Goal: Task Accomplishment & Management: Manage account settings

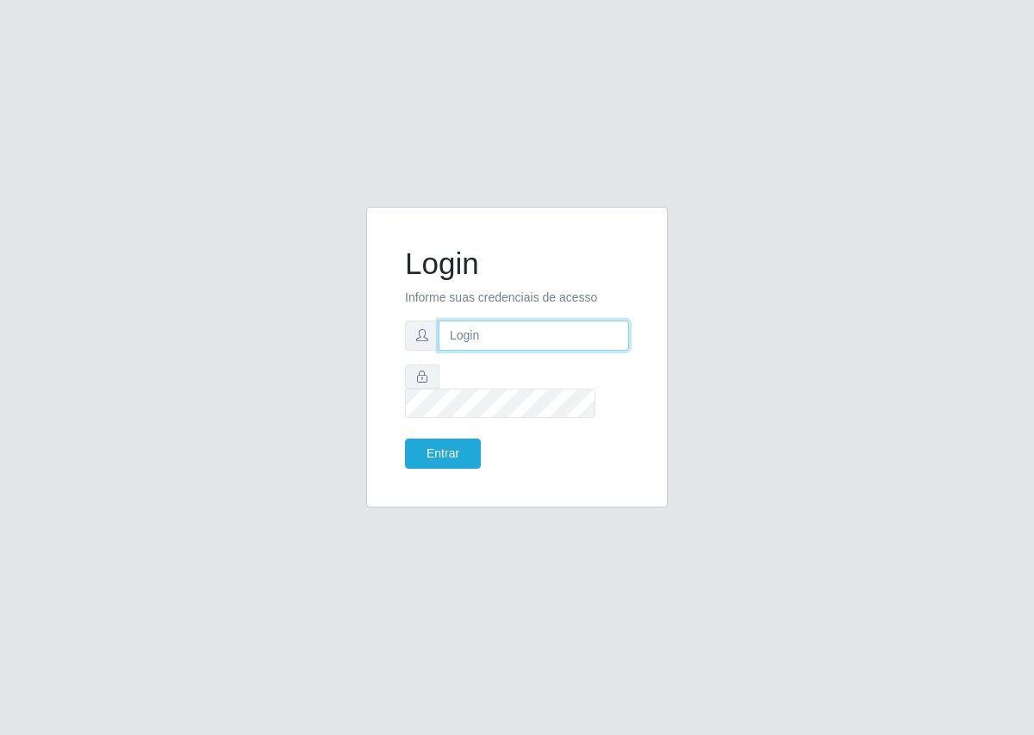
click at [486, 346] on input "text" at bounding box center [534, 336] width 190 height 30
click at [530, 351] on input "text" at bounding box center [534, 336] width 190 height 30
type input "84991380596"
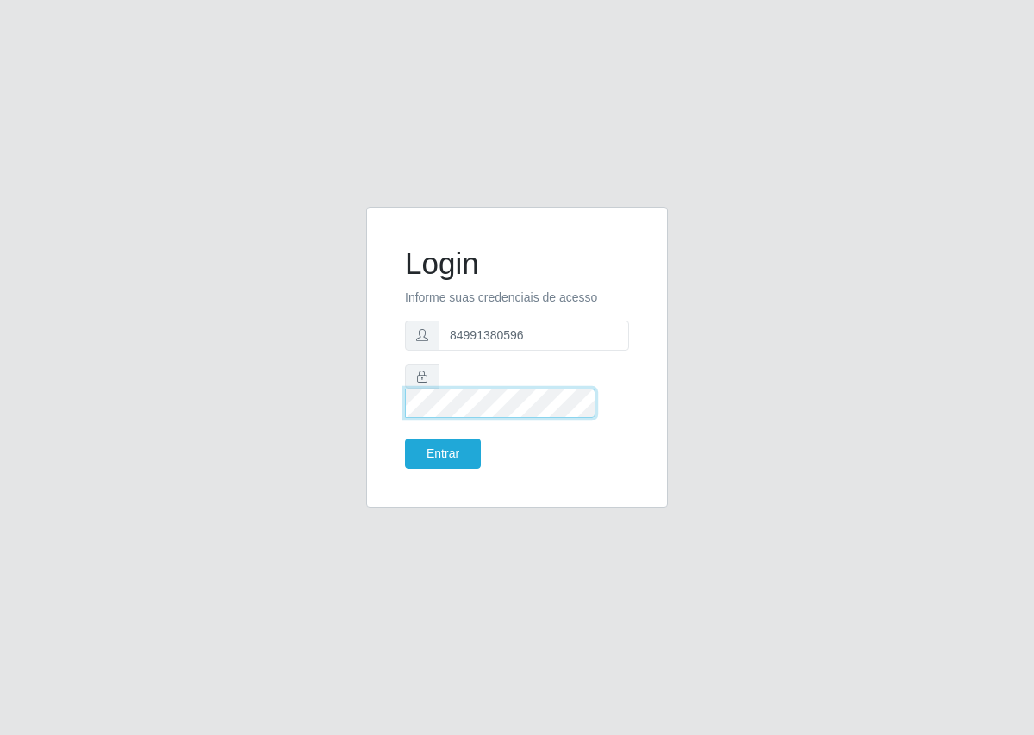
click at [405, 439] on button "Entrar" at bounding box center [443, 454] width 76 height 30
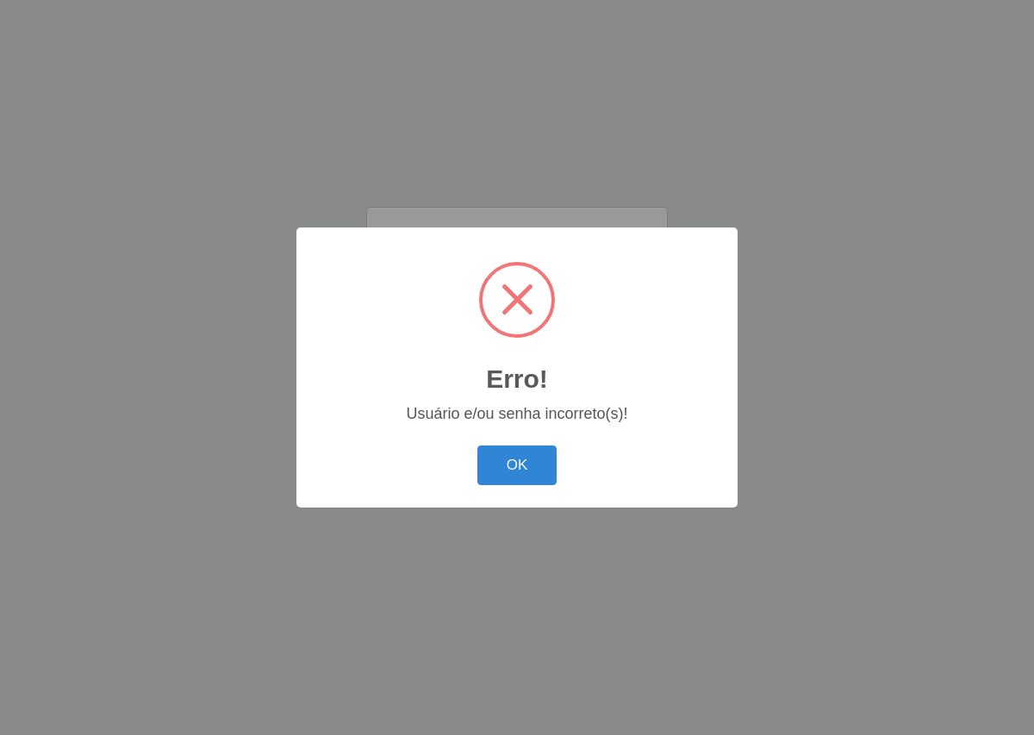
drag, startPoint x: 517, startPoint y: 439, endPoint x: 445, endPoint y: 431, distance: 72.0
click at [445, 431] on div "Erro! × Usuário e/ou senha incorreto(s)! OK Cancel" at bounding box center [516, 366] width 441 height 279
click at [506, 454] on button "OK" at bounding box center [517, 465] width 80 height 40
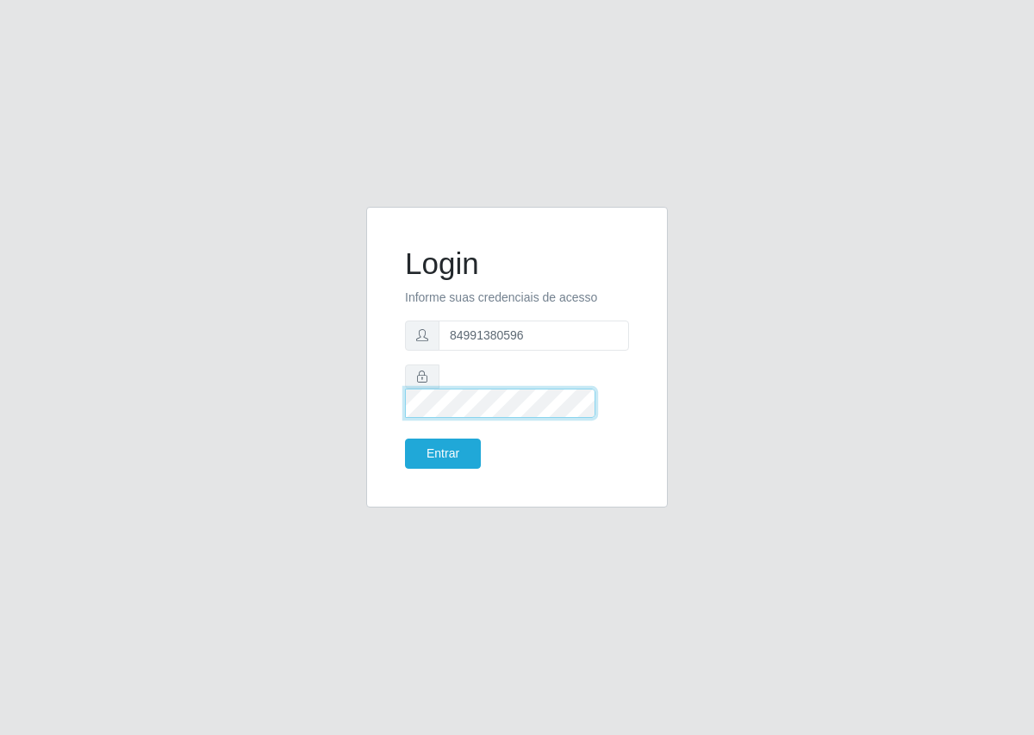
click at [405, 439] on button "Entrar" at bounding box center [443, 454] width 76 height 30
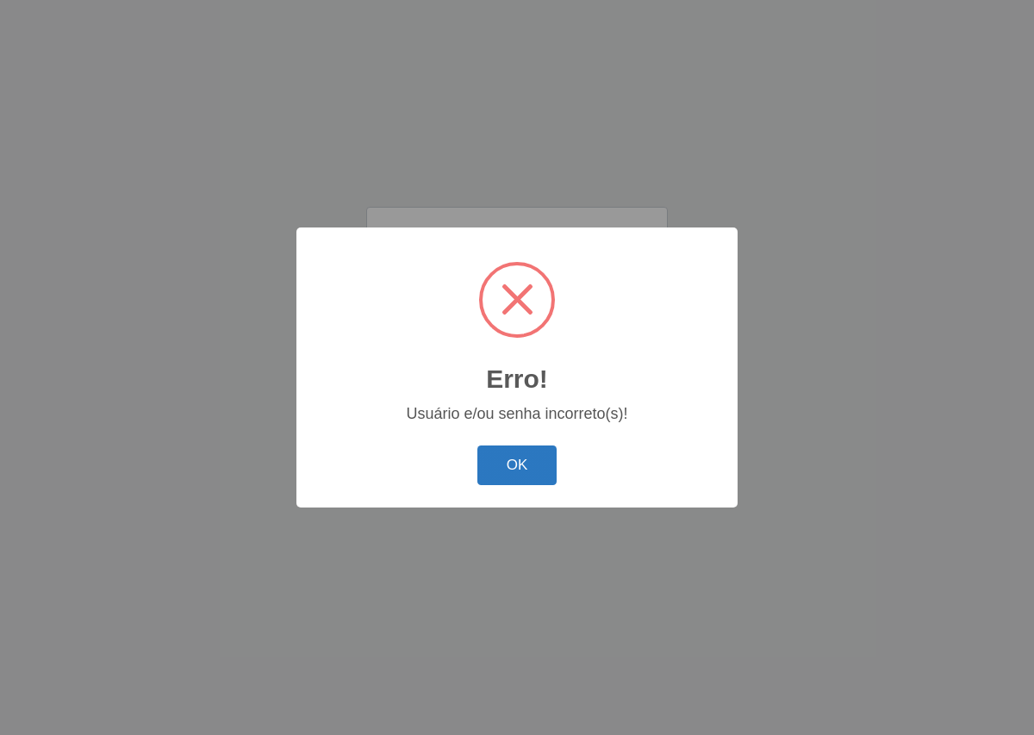
click at [490, 468] on button "OK" at bounding box center [517, 465] width 80 height 40
